Goal: Task Accomplishment & Management: Manage account settings

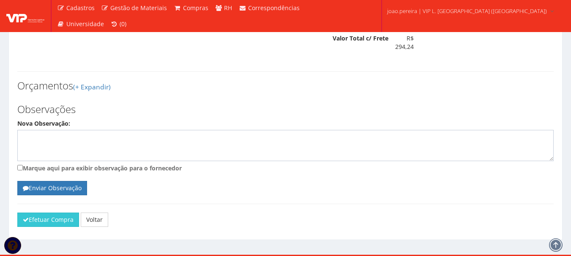
scroll to position [711, 0]
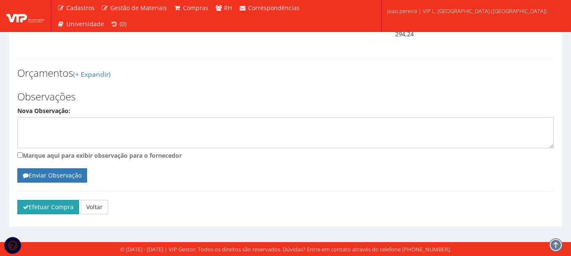
click at [50, 210] on button "Efetuar Compra" at bounding box center [48, 207] width 62 height 14
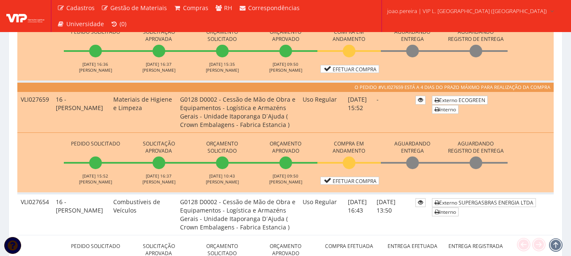
scroll to position [634, 0]
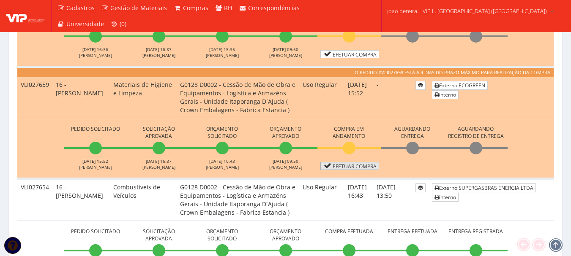
click at [356, 165] on link "Efetuar Compra" at bounding box center [349, 166] width 59 height 8
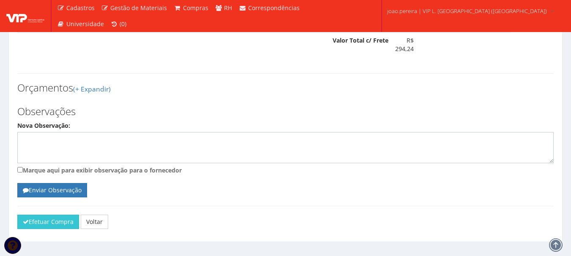
scroll to position [711, 0]
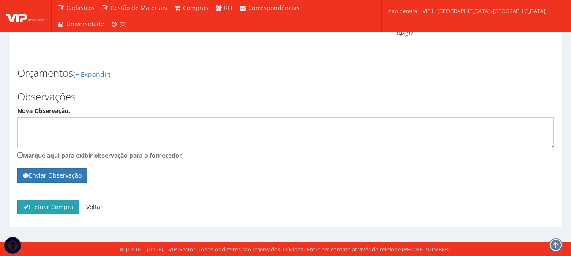
click at [25, 208] on icon "submit" at bounding box center [26, 207] width 6 height 6
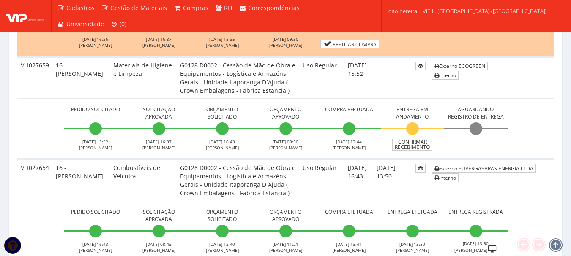
scroll to position [634, 0]
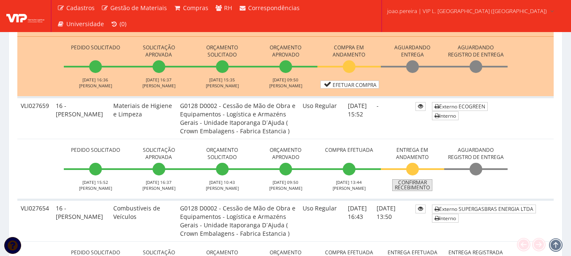
click at [414, 187] on link "Confirmar Recebimento" at bounding box center [412, 186] width 40 height 12
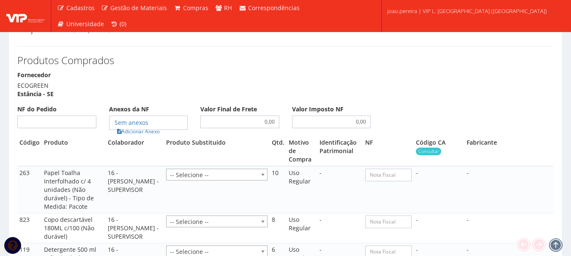
scroll to position [803, 0]
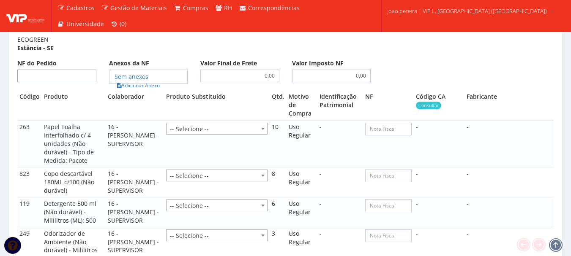
click at [63, 72] on input "NF do Pedido" at bounding box center [56, 76] width 79 height 13
type input "662"
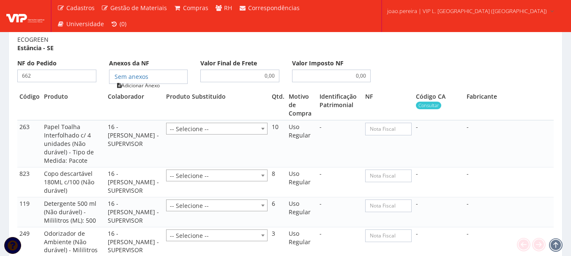
type input "662"
click at [136, 89] on link "Adicionar Anexo" at bounding box center [138, 85] width 48 height 9
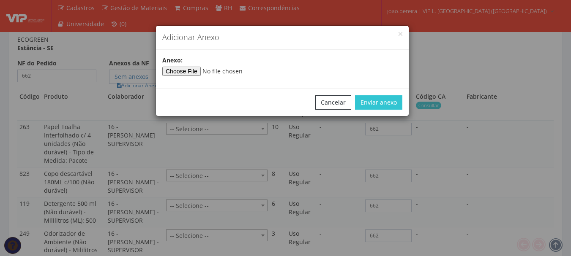
click at [199, 77] on div "Anexo:" at bounding box center [282, 69] width 253 height 26
click at [202, 75] on input"] "file" at bounding box center [219, 71] width 115 height 9
type input"] "C:\fakepath\Danfe0662VipServiços.pdf"
click at [387, 101] on button "Enviar anexo" at bounding box center [378, 102] width 47 height 14
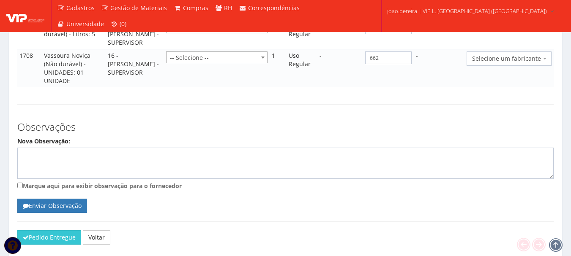
scroll to position [1143, 0]
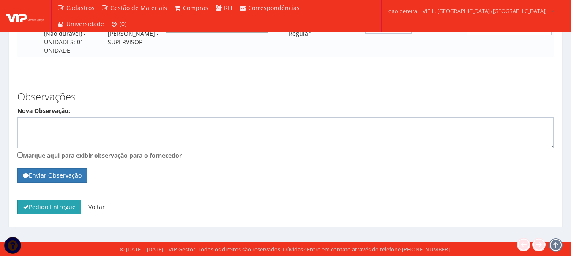
click at [41, 209] on button "Pedido Entregue" at bounding box center [49, 207] width 64 height 14
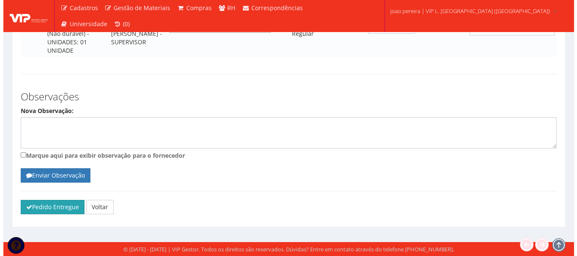
scroll to position [1093, 0]
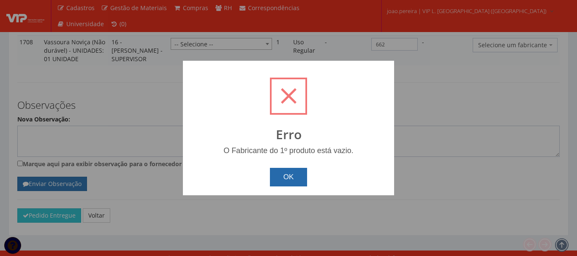
click at [289, 181] on button "OK" at bounding box center [289, 177] width 38 height 19
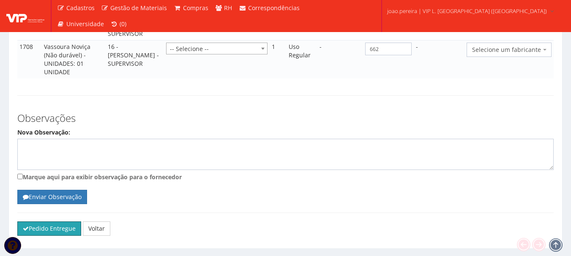
scroll to position [1042, 0]
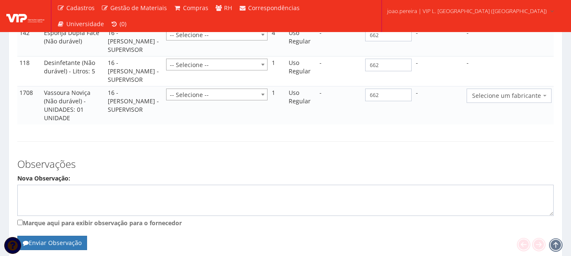
click at [546, 103] on span "Selecione um fabricante" at bounding box center [508, 96] width 85 height 14
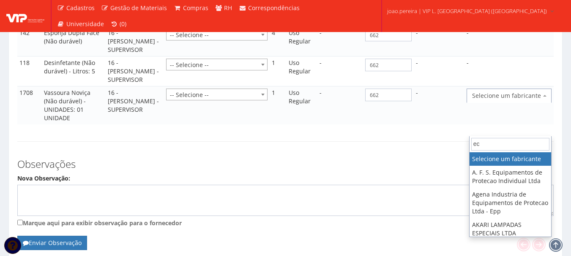
type input "e"
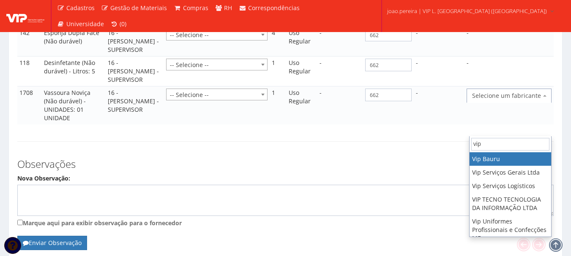
type input "vip"
select select "70"
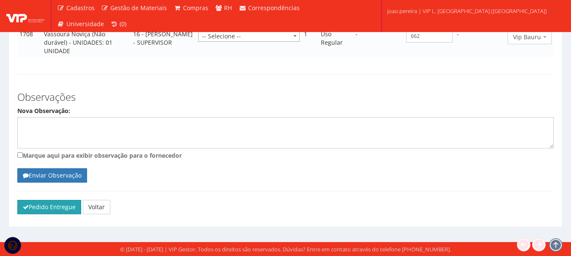
click at [51, 215] on button "Pedido Entregue" at bounding box center [49, 207] width 64 height 14
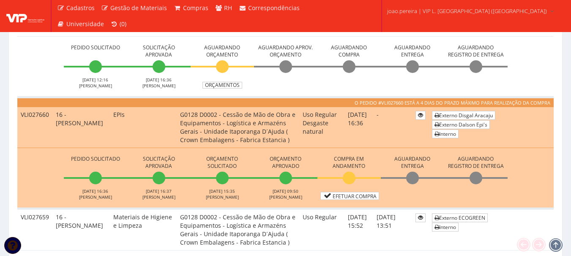
scroll to position [516, 0]
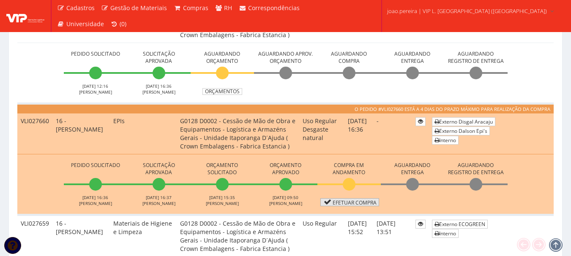
click at [362, 204] on link "Efetuar Compra" at bounding box center [349, 203] width 59 height 8
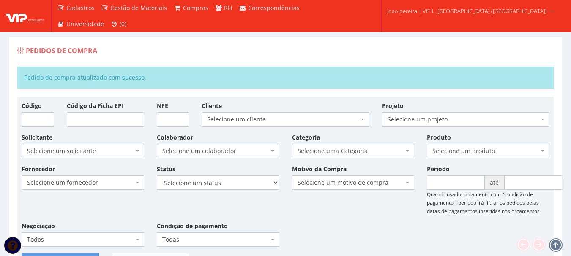
scroll to position [516, 0]
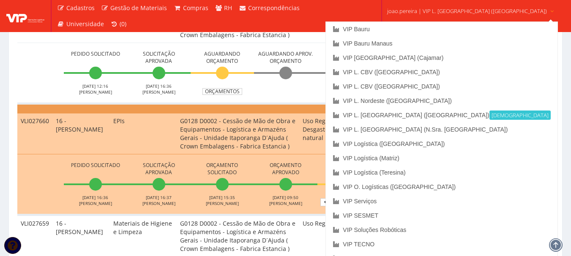
click at [459, 11] on span "joao.pereira | VIP L. [GEOGRAPHIC_DATA] ([GEOGRAPHIC_DATA])" at bounding box center [467, 11] width 160 height 8
click at [422, 201] on link "VIP Serviços" at bounding box center [441, 201] width 231 height 14
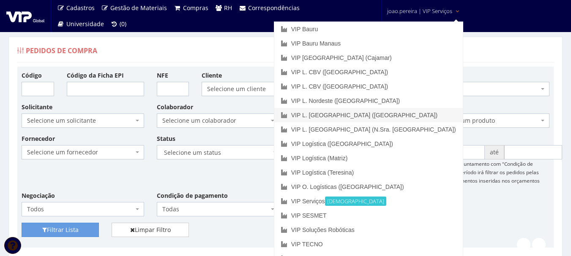
click at [412, 113] on link "VIP L. [GEOGRAPHIC_DATA] ([GEOGRAPHIC_DATA])" at bounding box center [368, 115] width 188 height 14
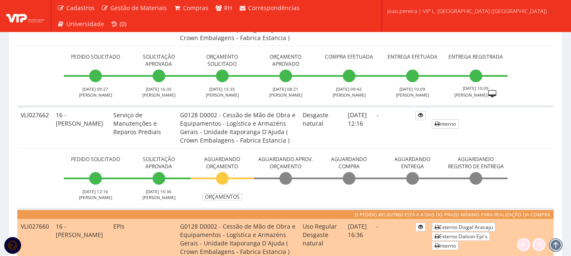
scroll to position [380, 0]
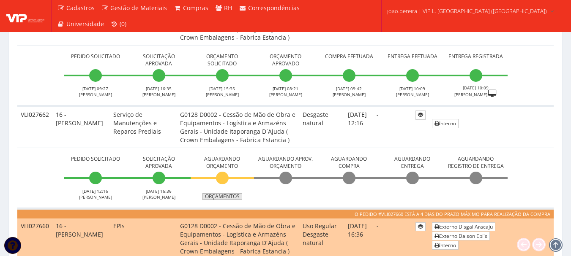
click at [232, 199] on link "Orçamentos" at bounding box center [222, 196] width 40 height 7
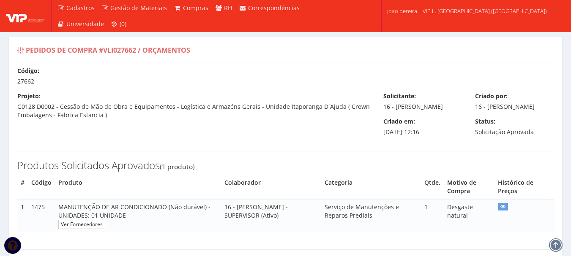
select select "0"
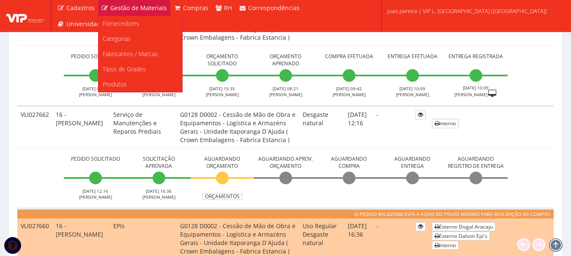
scroll to position [380, 0]
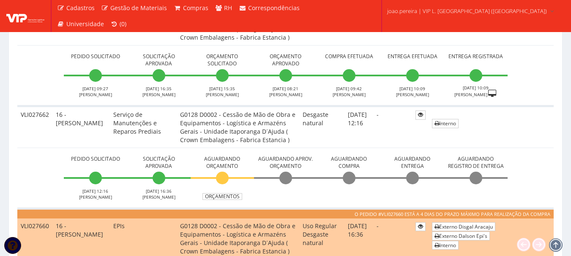
click at [536, 144] on td "Interno" at bounding box center [490, 127] width 125 height 42
click at [508, 128] on td "Interno" at bounding box center [490, 127] width 125 height 42
click at [267, 140] on td "G0128 D0002 - Cessão de Mão de Obra e Equipamentos - Logística e Armazéns Gerai…" at bounding box center [238, 127] width 123 height 42
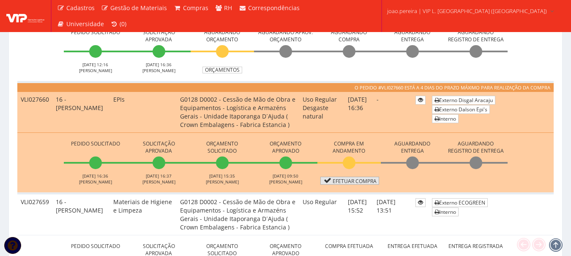
click at [362, 181] on link "Efetuar Compra" at bounding box center [349, 181] width 59 height 8
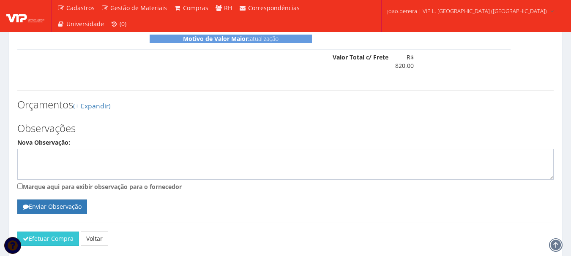
scroll to position [2442, 0]
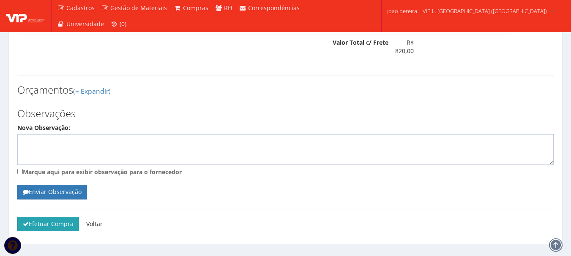
click at [48, 217] on button "Efetuar Compra" at bounding box center [48, 224] width 62 height 14
